Goal: Find specific page/section: Find specific page/section

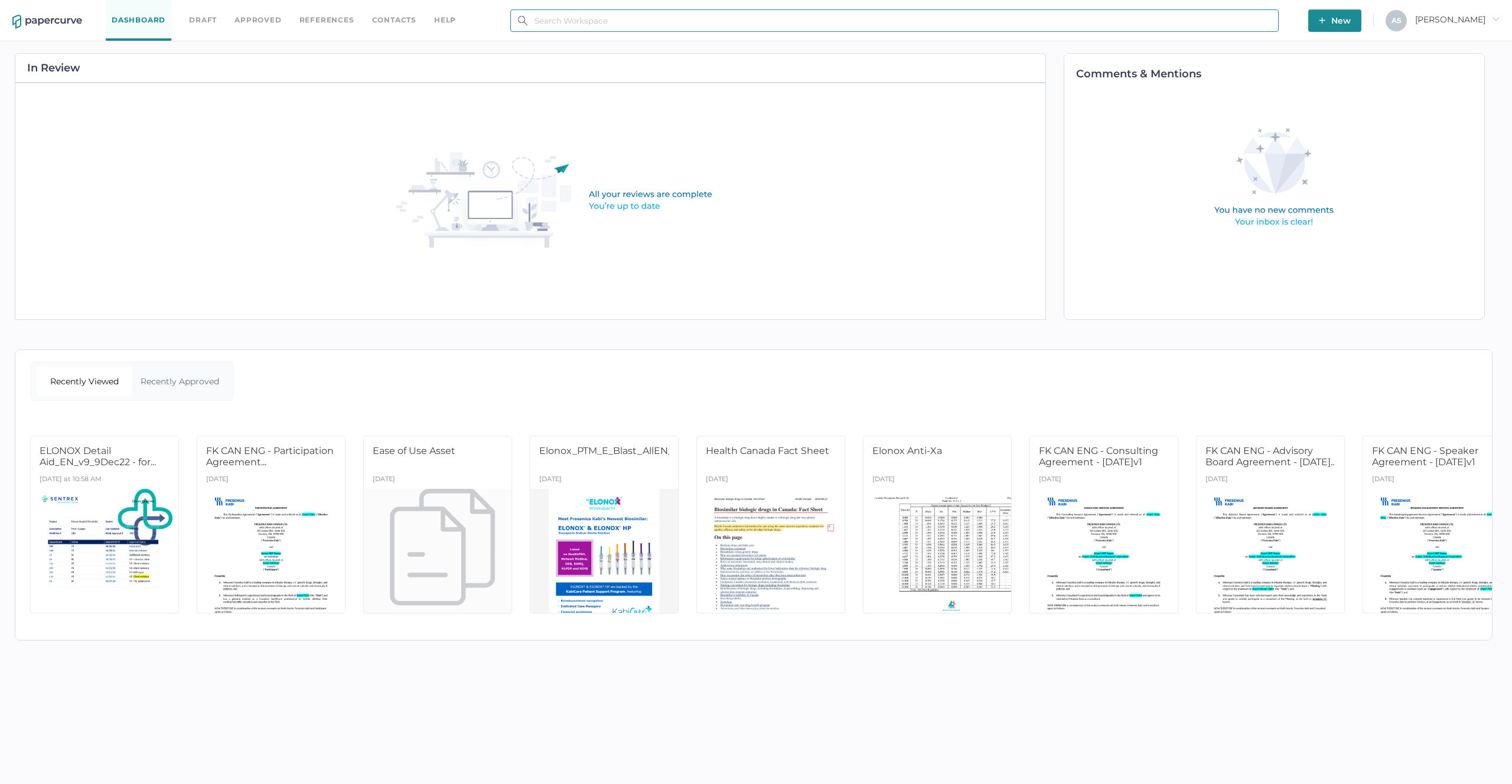
click at [869, 20] on input "text" at bounding box center [894, 21] width 768 height 23
click at [1463, 20] on span "Antonio arrow_right" at bounding box center [1457, 19] width 85 height 10
click at [1446, 45] on span "Workspace" at bounding box center [1439, 45] width 100 height 23
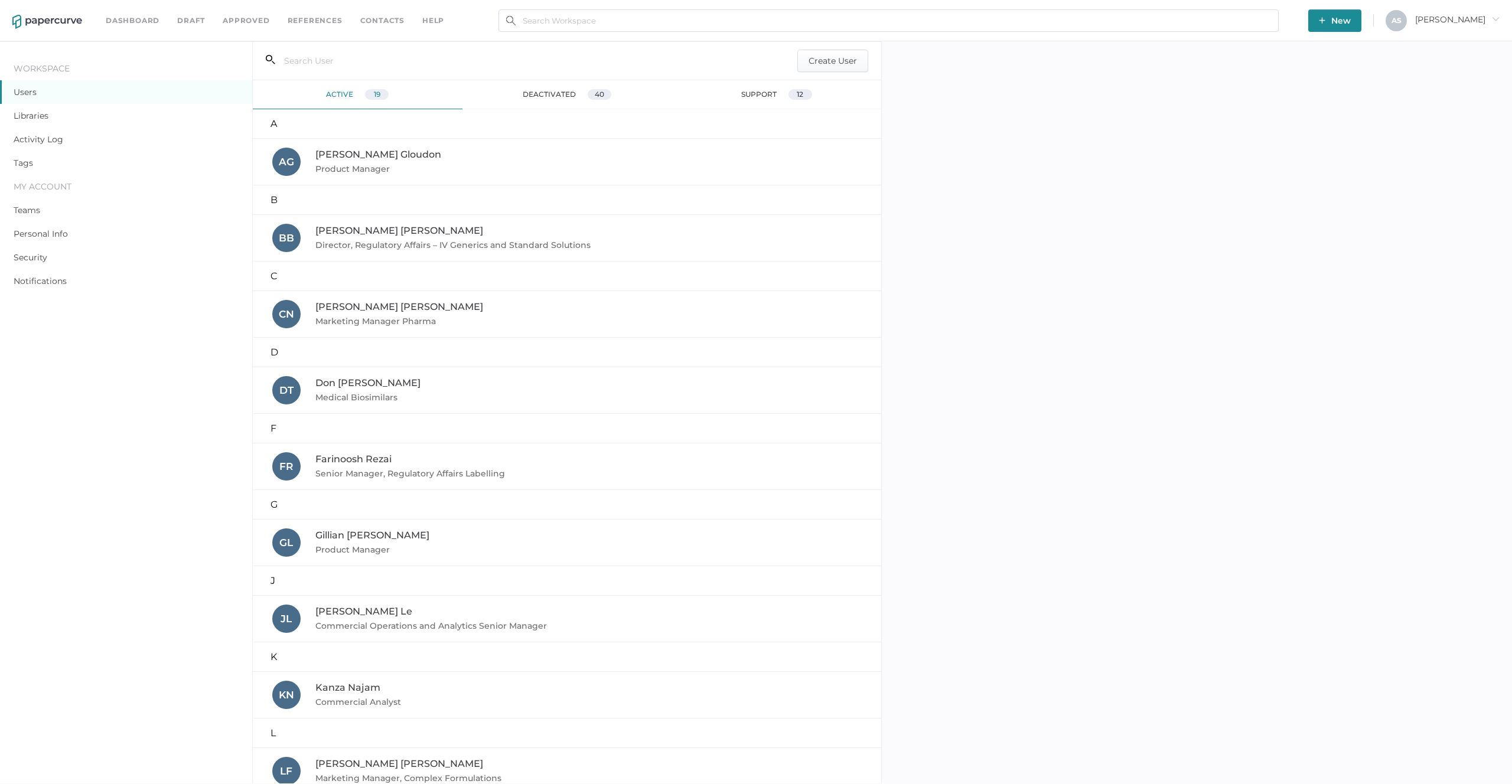
click at [236, 17] on link "Approved" at bounding box center [246, 21] width 47 height 13
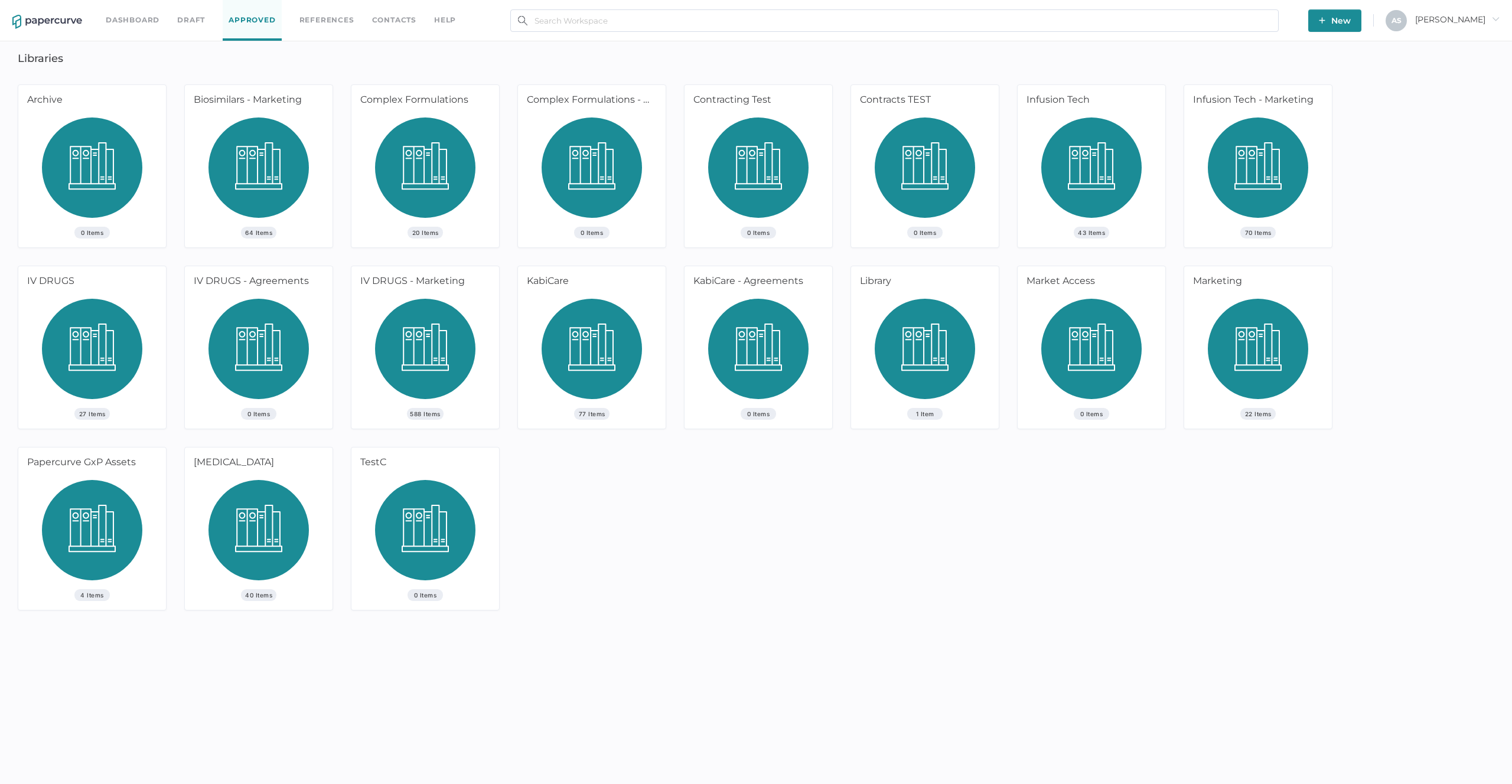
click at [449, 290] on div "IV DRUGS - Marketing" at bounding box center [423, 282] width 144 height 33
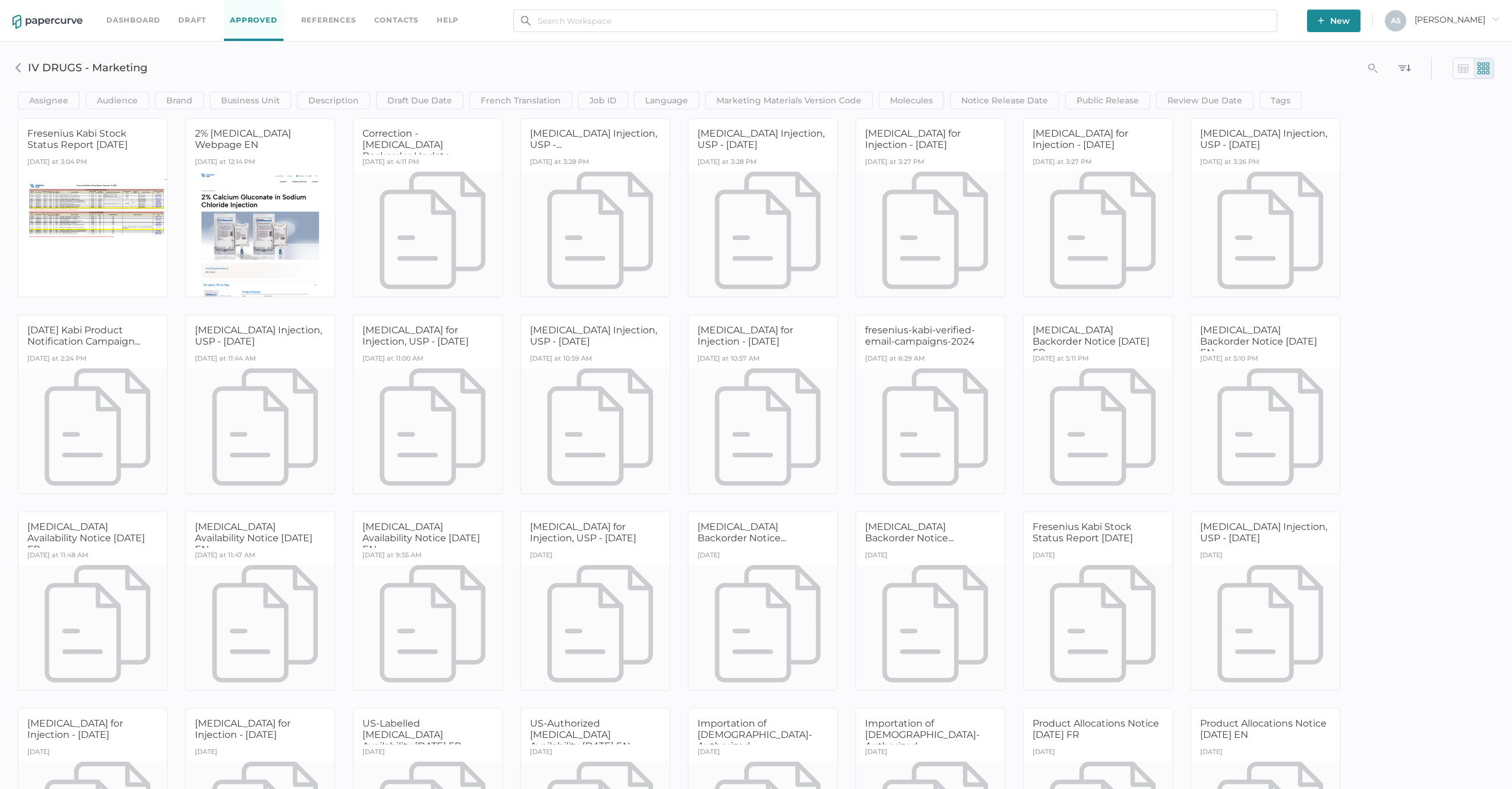
click at [309, 57] on div "Assignee Assignee Contains clear Save Audience HCP Direct to Consumer Patient I…" at bounding box center [756, 79] width 1494 height 59
